Goal: Check status: Check status

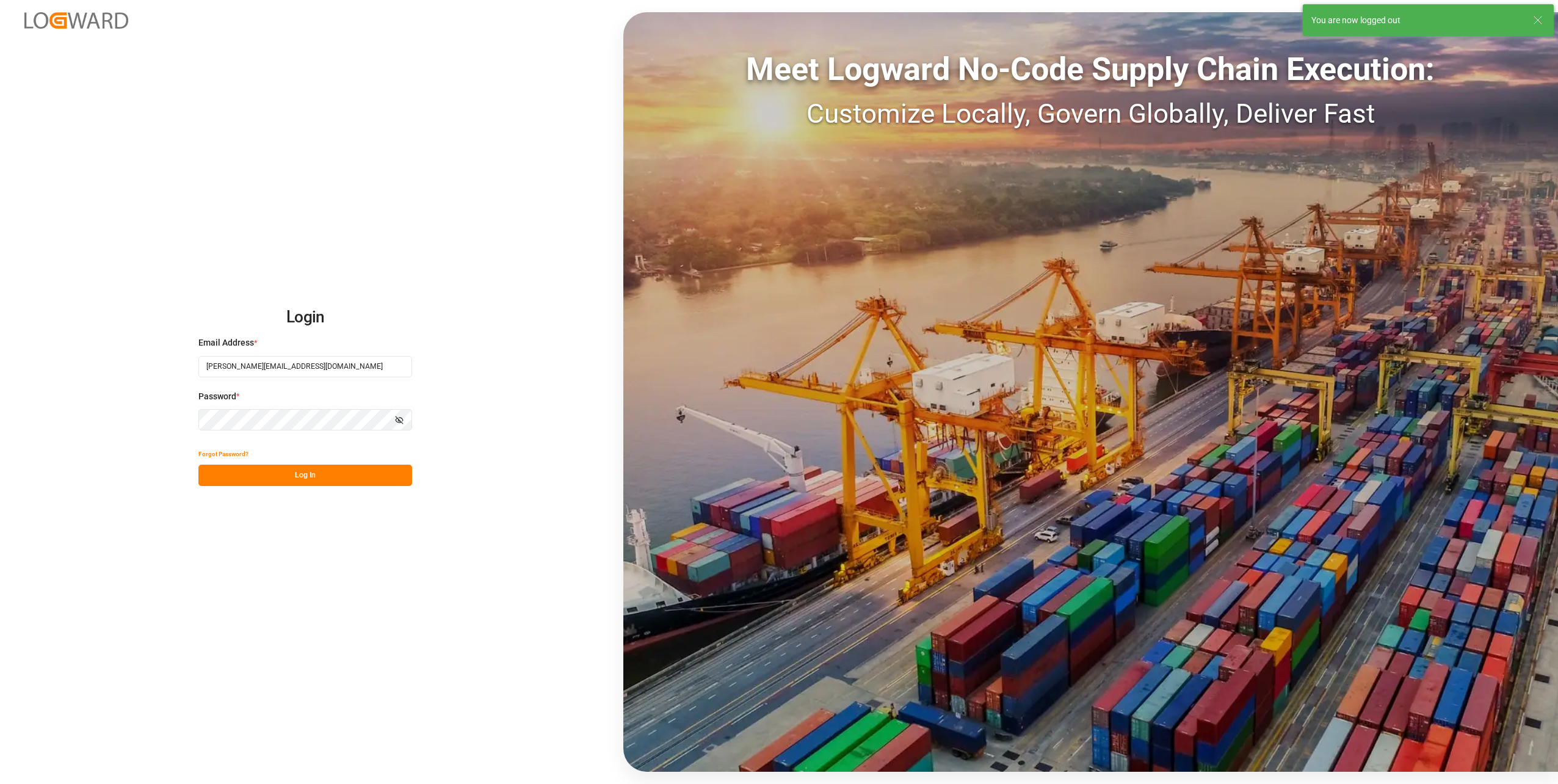
click at [329, 471] on button "Log In" at bounding box center [305, 476] width 214 height 21
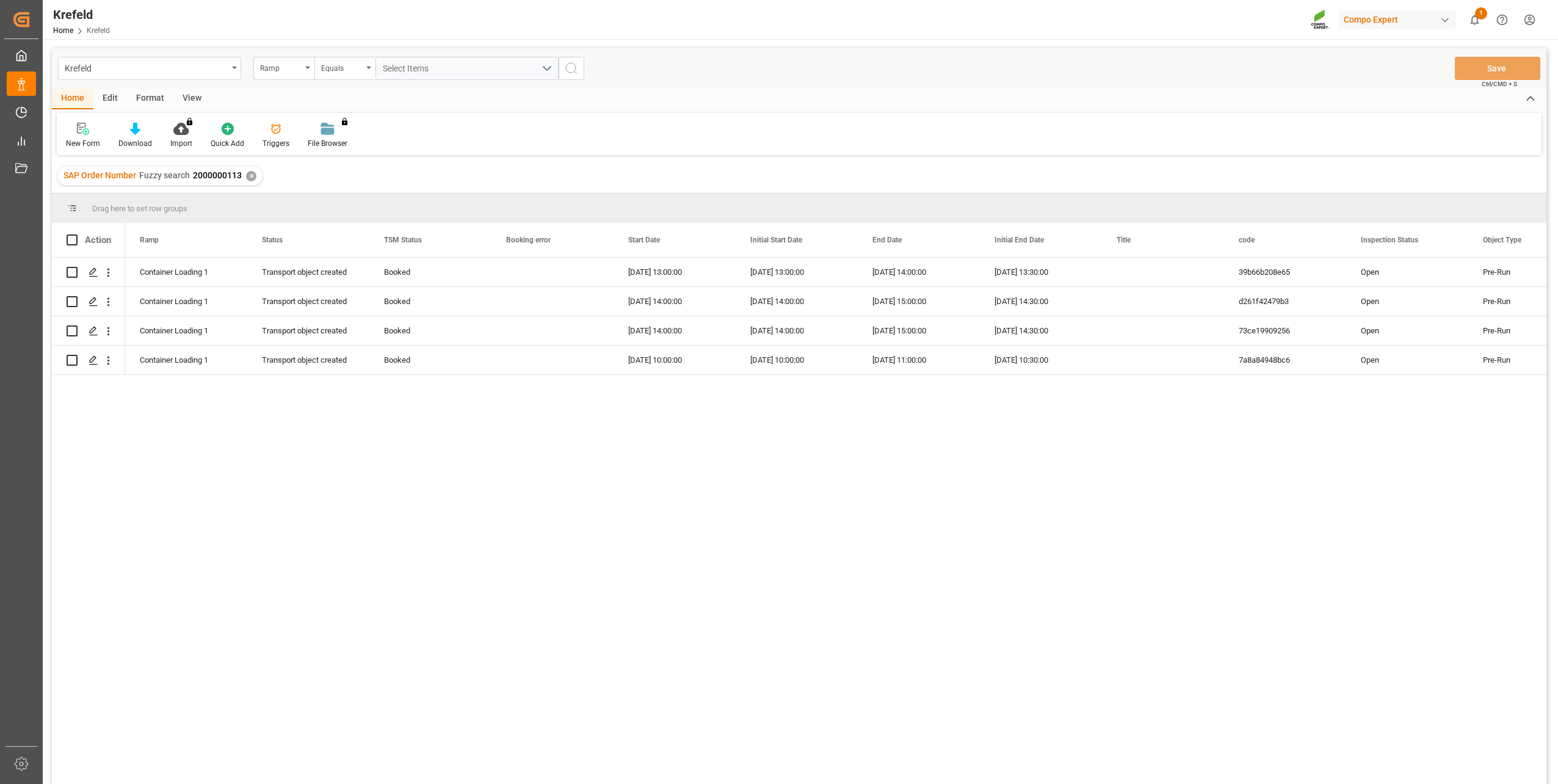
click at [252, 177] on div "✕" at bounding box center [251, 176] width 11 height 11
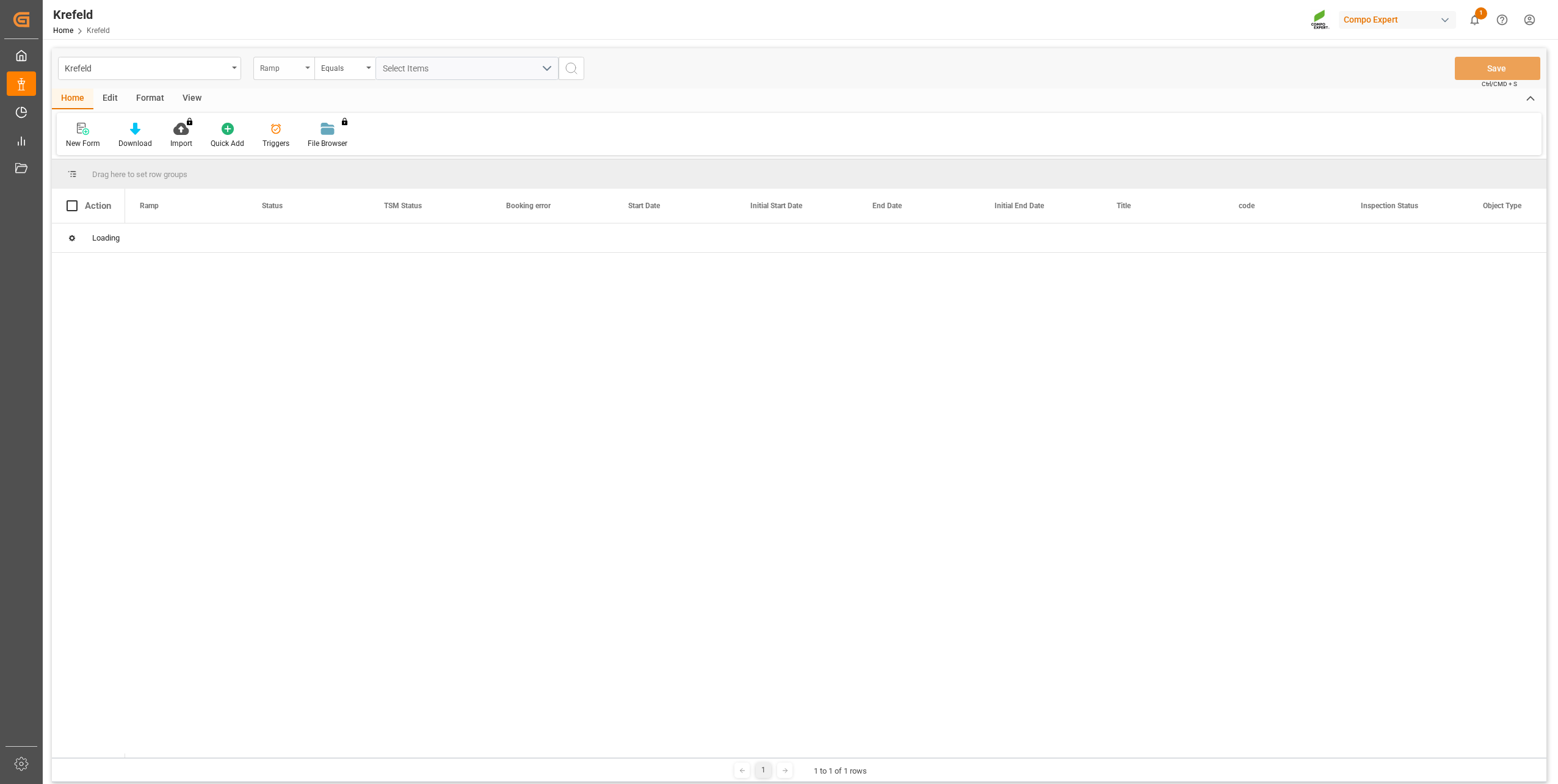
click at [286, 72] on div "Ramp" at bounding box center [281, 67] width 41 height 14
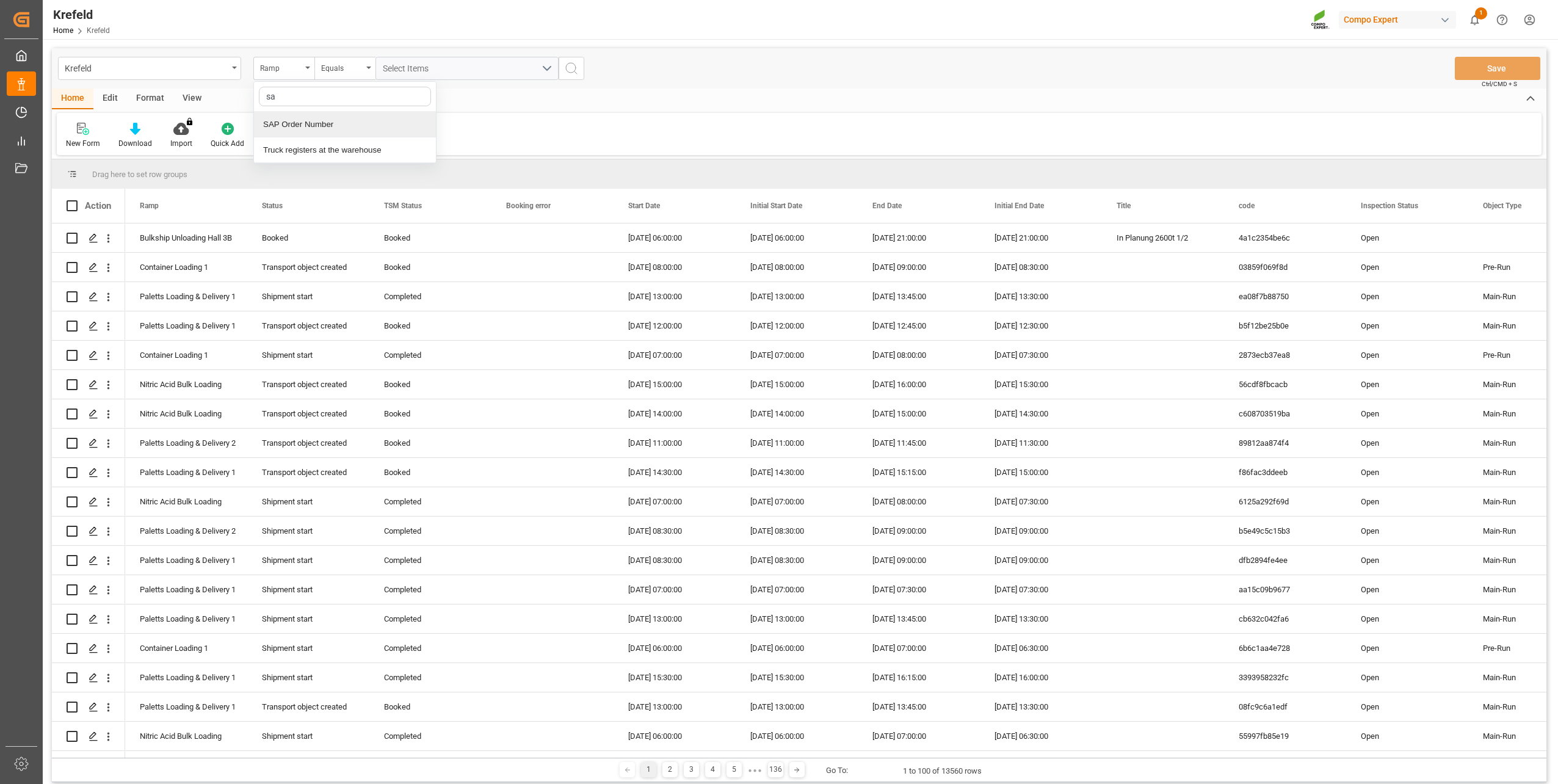
click at [299, 119] on div "SAP Order Number" at bounding box center [345, 124] width 182 height 26
click at [346, 75] on div "Equals" at bounding box center [345, 68] width 61 height 23
click at [374, 151] on div "Fuzzy search" at bounding box center [406, 150] width 182 height 26
paste input "2000001433"
type input "2000001433"
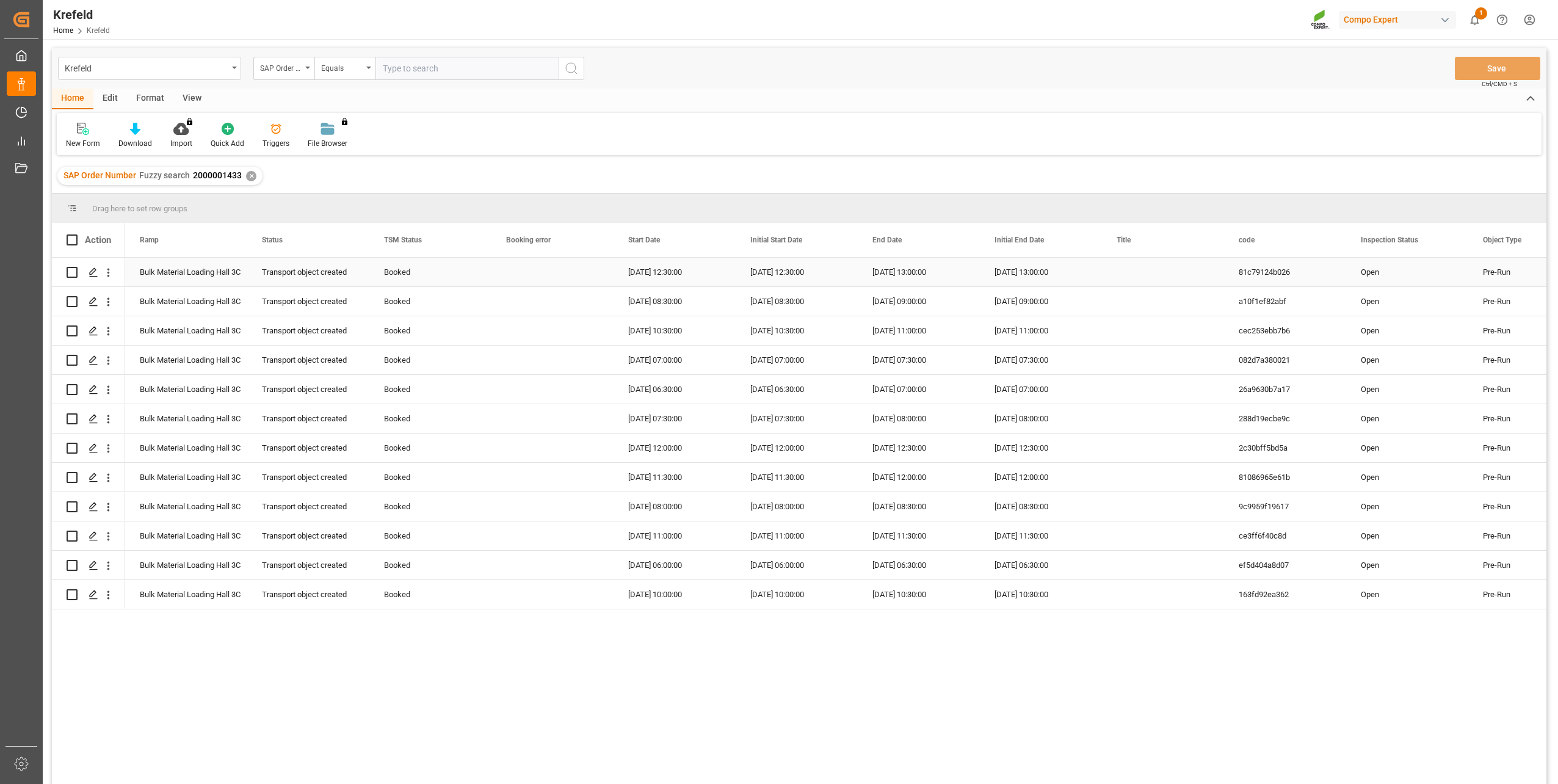
click at [412, 272] on div "Booked" at bounding box center [430, 272] width 93 height 28
click at [471, 277] on icon "open menu" at bounding box center [469, 279] width 14 height 14
click at [423, 432] on div "Cancelled" at bounding box center [430, 442] width 101 height 43
type input "Cancelled"
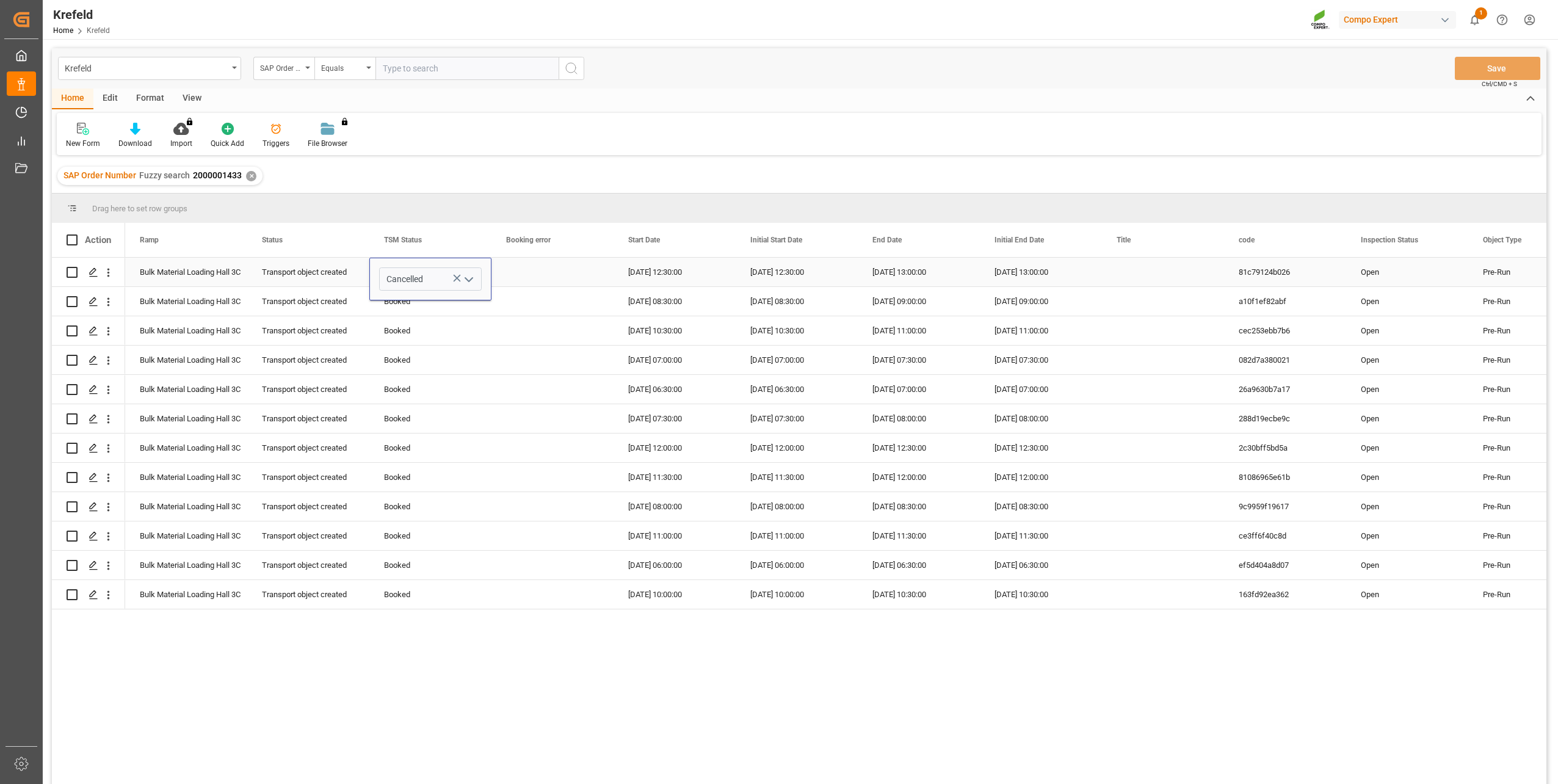
click at [525, 280] on div "Press SPACE to select this row." at bounding box center [552, 272] width 122 height 29
click at [445, 276] on div "Cancelled" at bounding box center [430, 272] width 93 height 28
drag, startPoint x: 490, startPoint y: 283, endPoint x: 413, endPoint y: 603, distance: 329.1
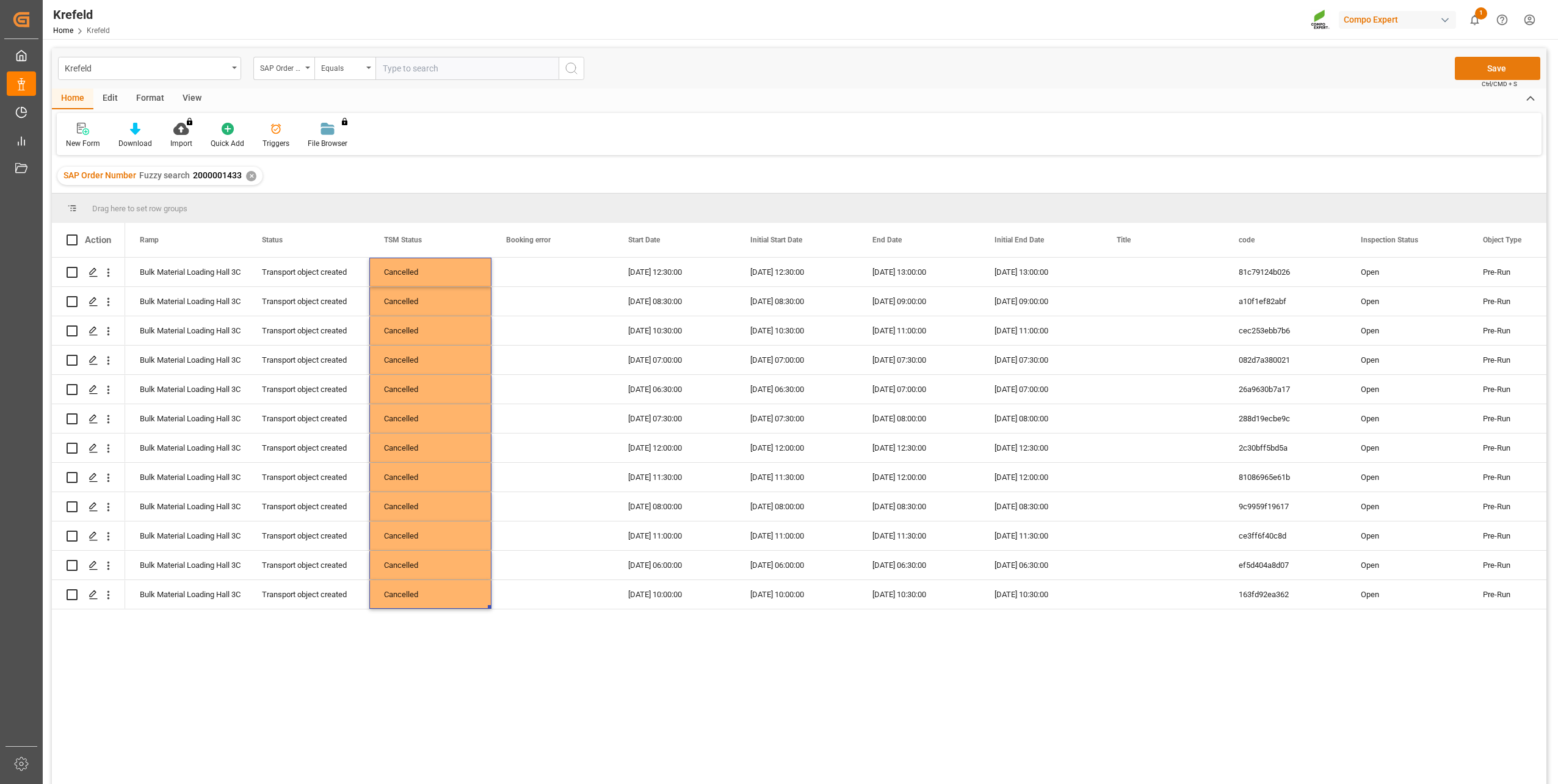
click at [1501, 62] on button "Save" at bounding box center [1498, 68] width 85 height 23
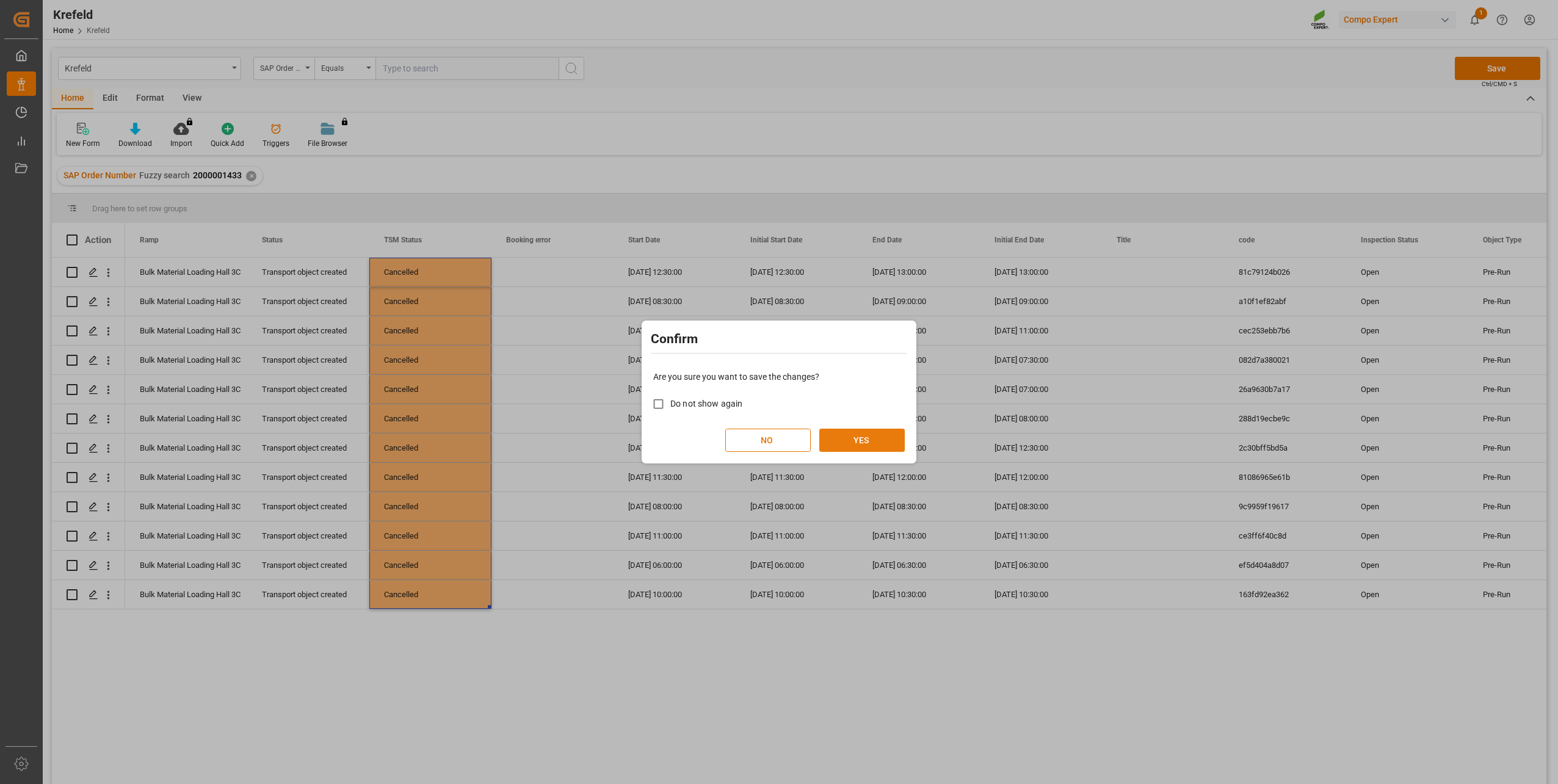
click at [870, 438] on button "YES" at bounding box center [862, 440] width 85 height 23
